Goal: Navigation & Orientation: Find specific page/section

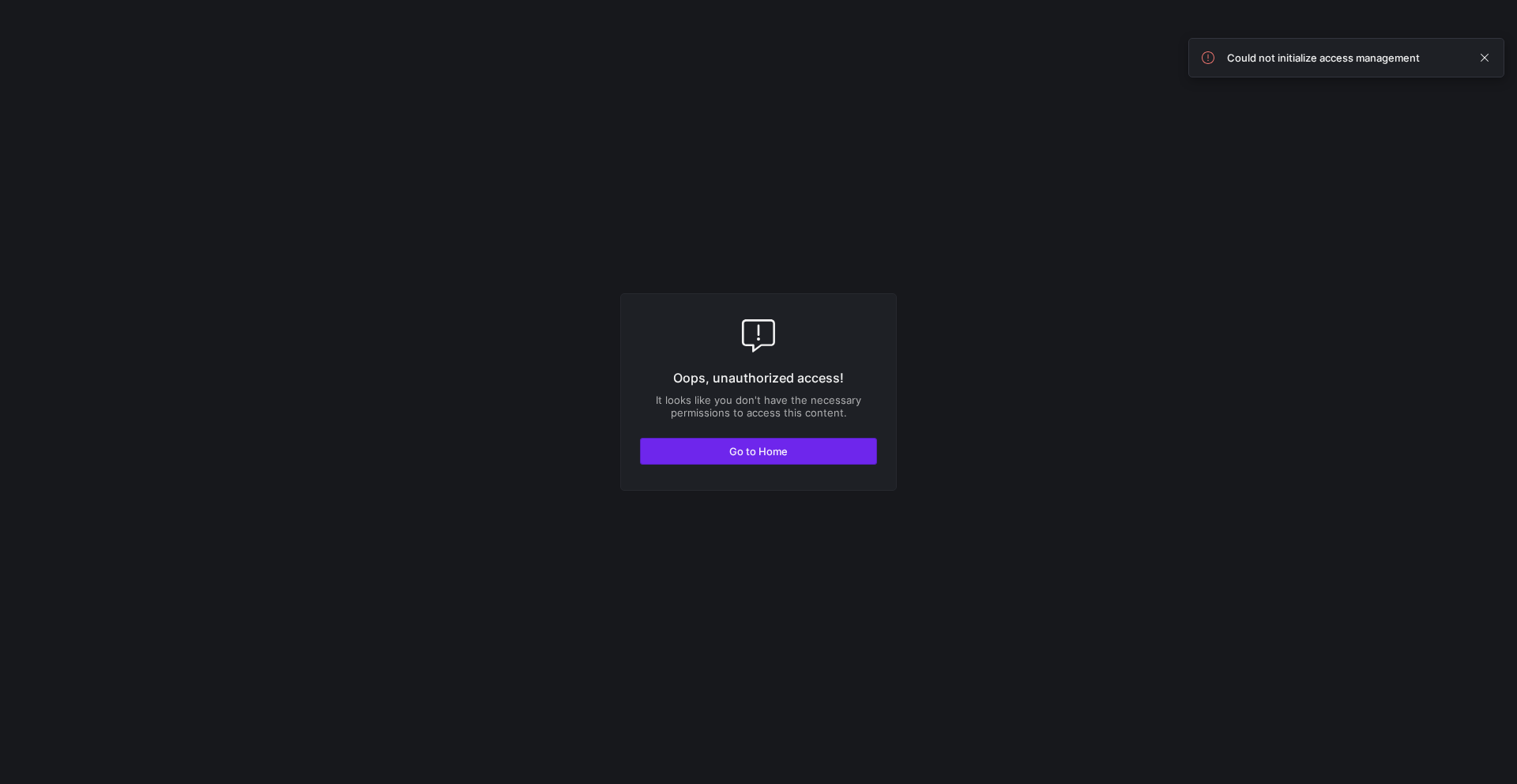
click at [790, 457] on span "button" at bounding box center [758, 450] width 236 height 25
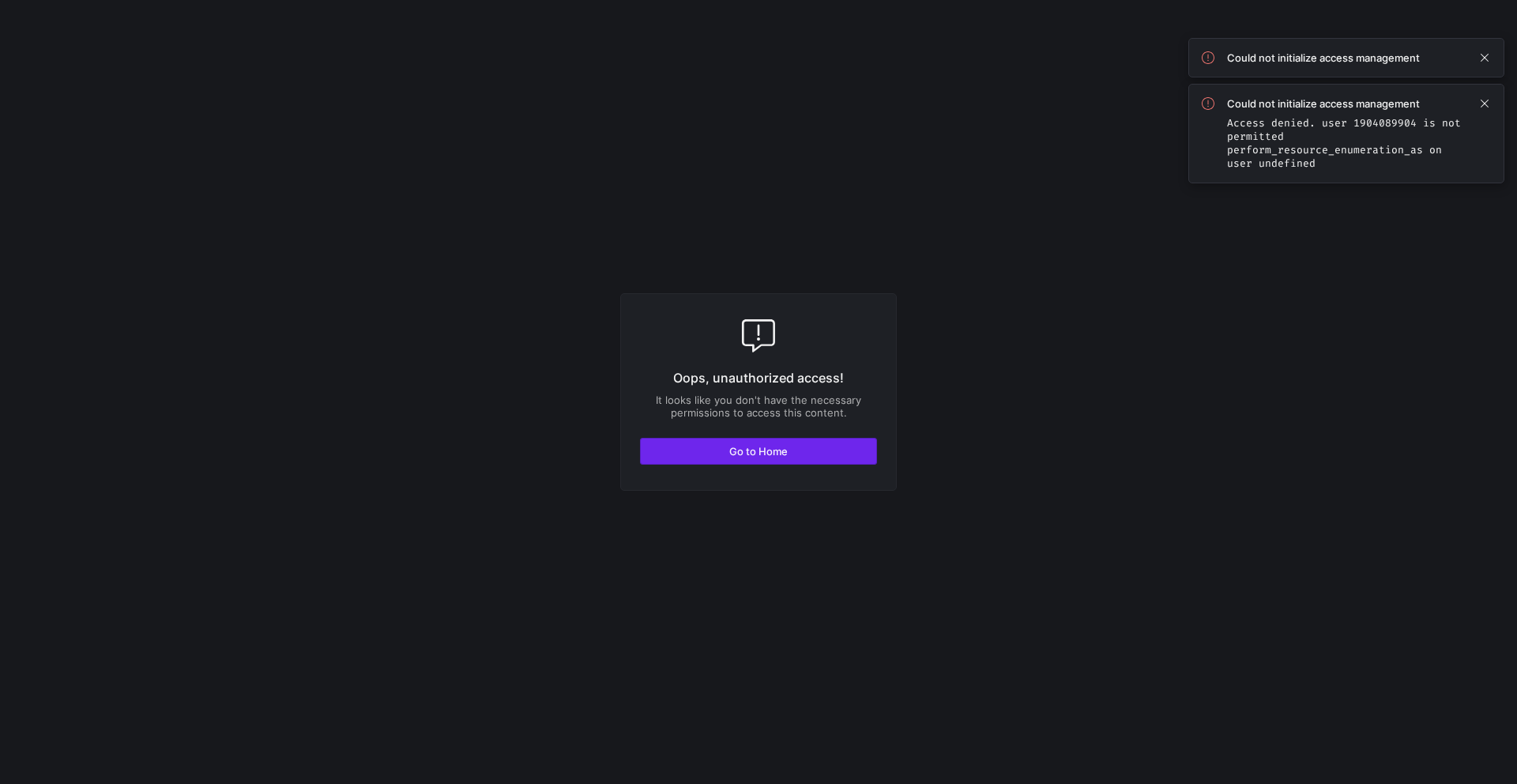
click at [731, 451] on span "Go to Home" at bounding box center [758, 451] width 58 height 13
